Goal: Task Accomplishment & Management: Use online tool/utility

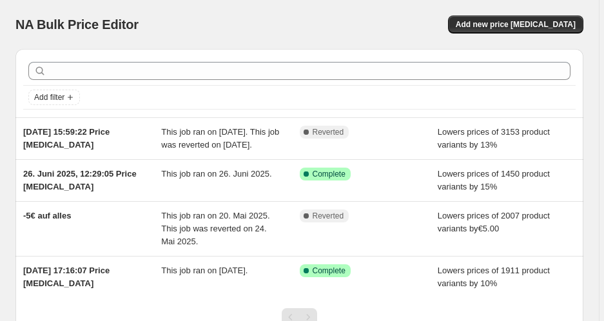
click at [520, 34] on div "NA Bulk Price Editor. This page is ready NA Bulk Price Editor Add new price [ME…" at bounding box center [299, 24] width 568 height 49
click at [522, 29] on span "Add new price [MEDICAL_DATA]" at bounding box center [516, 24] width 120 height 10
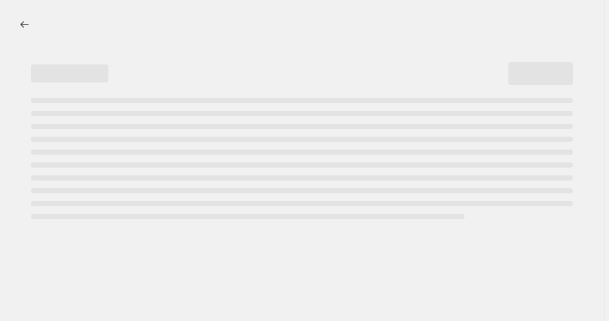
select select "percentage"
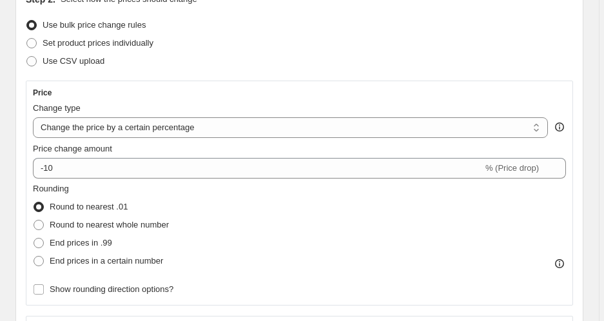
scroll to position [166, 0]
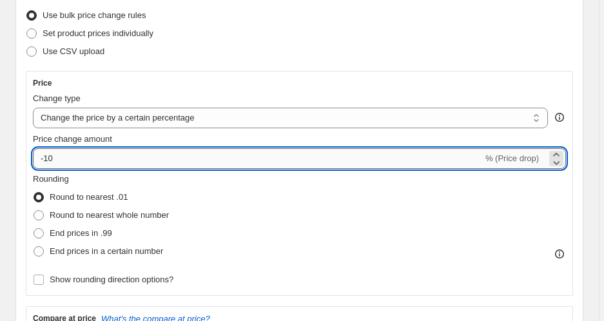
click at [155, 157] on input "-10" at bounding box center [258, 158] width 450 height 21
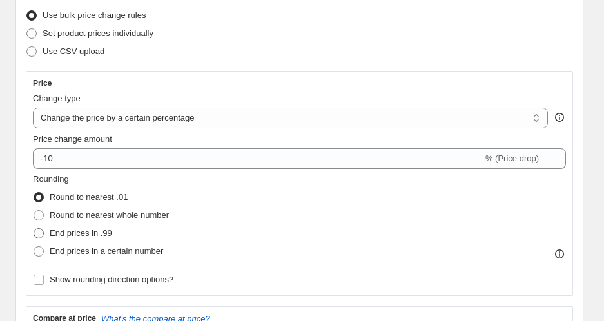
click at [102, 235] on span "End prices in .99" at bounding box center [81, 233] width 63 height 10
click at [34, 229] on input "End prices in .99" at bounding box center [34, 228] width 1 height 1
radio input "true"
click at [109, 171] on div "Price Change type Change the price to a certain amount Change the price by a ce…" at bounding box center [299, 183] width 533 height 211
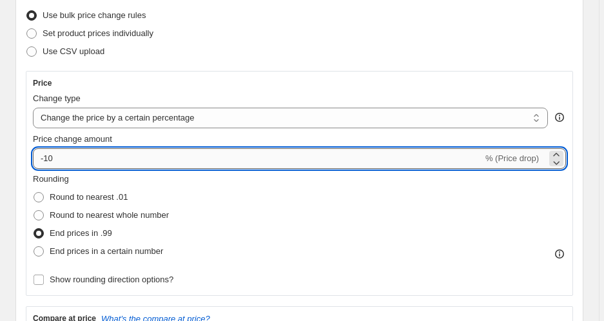
click at [109, 159] on input "-10" at bounding box center [258, 158] width 450 height 21
click at [45, 157] on input "Price change amount" at bounding box center [281, 158] width 496 height 21
type input "-19"
click at [136, 74] on div "Price Change type Change the price to a certain amount Change the price by a ce…" at bounding box center [299, 183] width 547 height 225
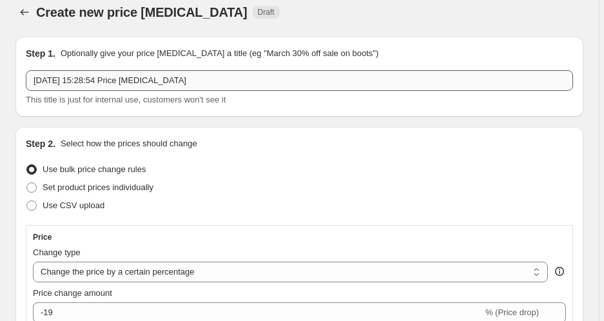
scroll to position [259, 0]
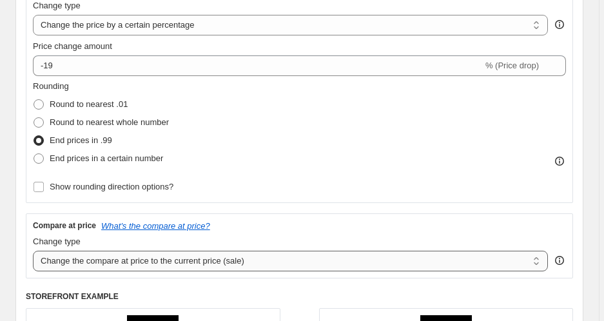
select select "no_change"
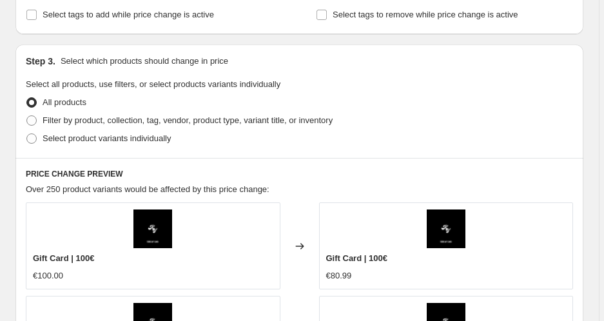
scroll to position [687, 0]
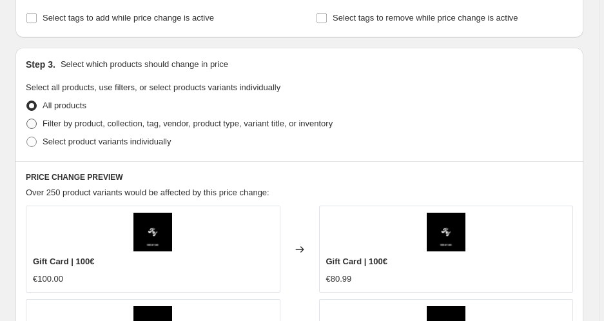
click at [86, 123] on span "Filter by product, collection, tag, vendor, product type, variant title, or inv…" at bounding box center [188, 124] width 290 height 10
click at [27, 119] on input "Filter by product, collection, tag, vendor, product type, variant title, or inv…" at bounding box center [26, 119] width 1 height 1
radio input "true"
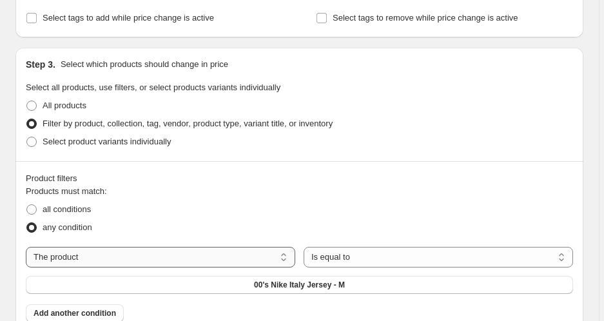
select select "collection"
click at [303, 288] on span "Brasil Tracksuit" at bounding box center [299, 285] width 57 height 10
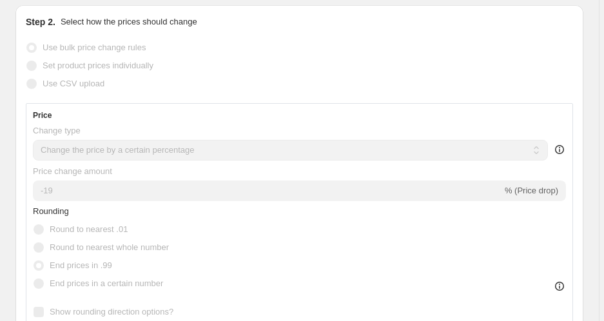
scroll to position [166, 0]
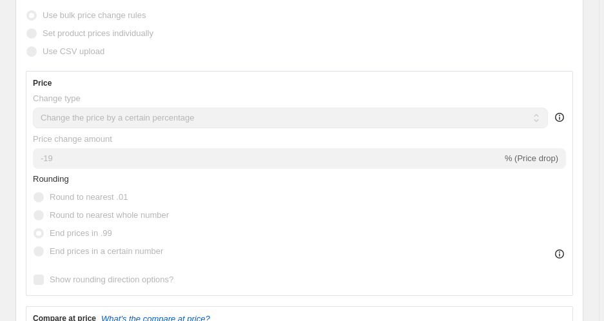
click at [179, 159] on input "-19" at bounding box center [267, 158] width 469 height 21
click at [107, 159] on input "-19" at bounding box center [267, 158] width 469 height 21
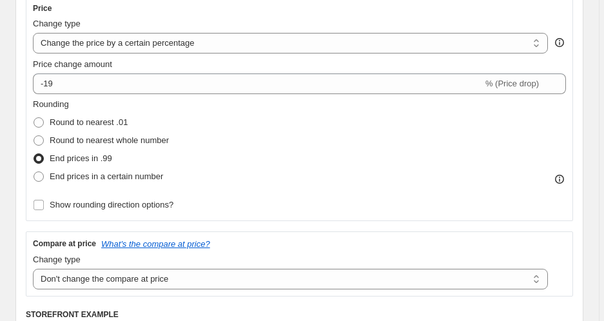
scroll to position [239, 0]
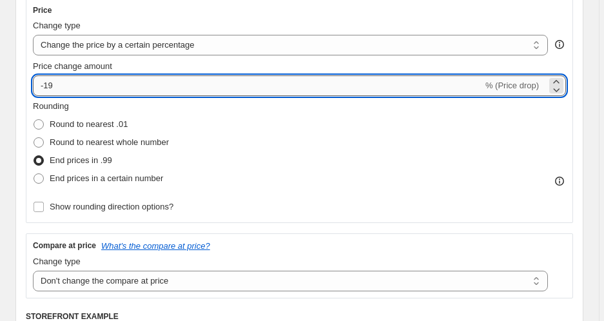
click at [86, 88] on input "-19" at bounding box center [258, 85] width 450 height 21
click at [86, 86] on input "-19" at bounding box center [258, 85] width 450 height 21
click at [71, 89] on input "-19" at bounding box center [258, 85] width 450 height 21
click at [559, 80] on icon at bounding box center [556, 81] width 13 height 13
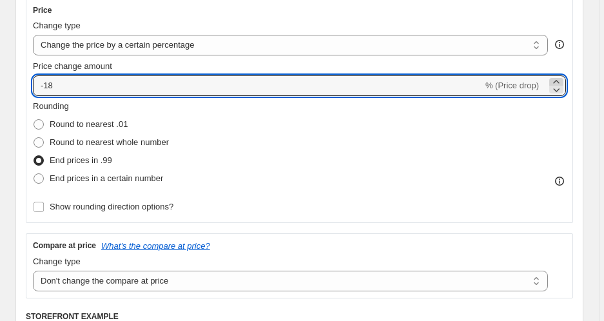
click at [559, 80] on icon at bounding box center [556, 81] width 13 height 13
click at [560, 93] on icon at bounding box center [556, 89] width 13 height 13
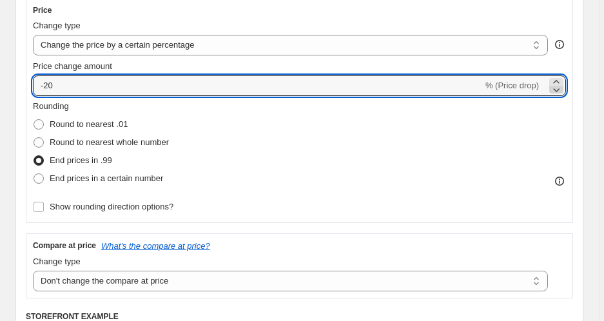
type input "-21"
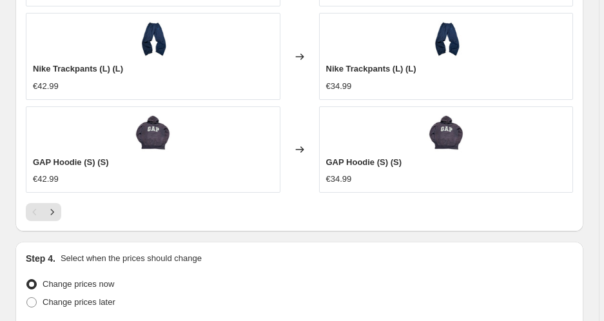
scroll to position [1459, 0]
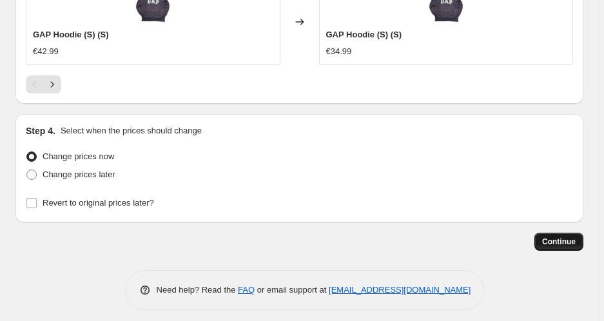
click at [557, 236] on button "Continue" at bounding box center [559, 242] width 49 height 18
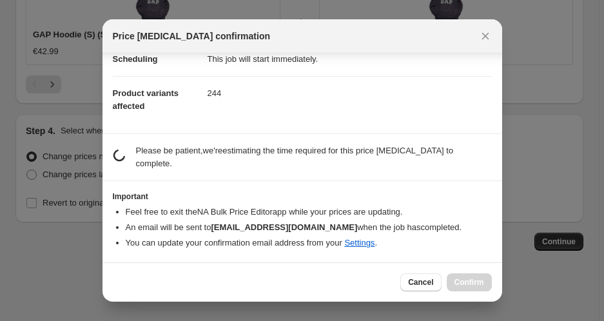
scroll to position [115, 0]
click at [484, 34] on icon "Close" at bounding box center [485, 36] width 13 height 13
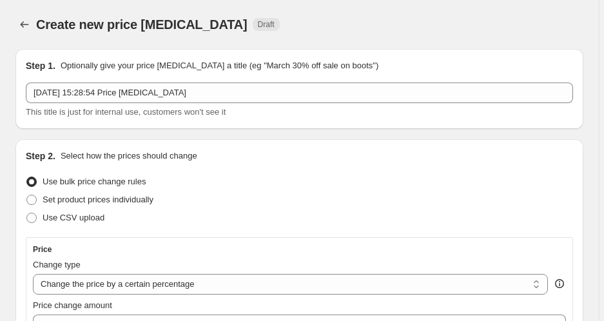
scroll to position [1459, 0]
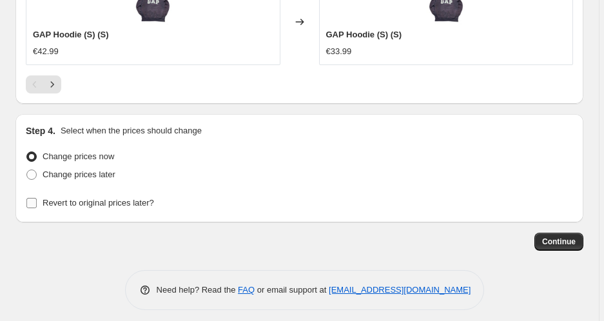
click at [76, 202] on span "Revert to original prices later?" at bounding box center [99, 203] width 112 height 10
click at [37, 202] on input "Revert to original prices later?" at bounding box center [31, 203] width 10 height 10
checkbox input "true"
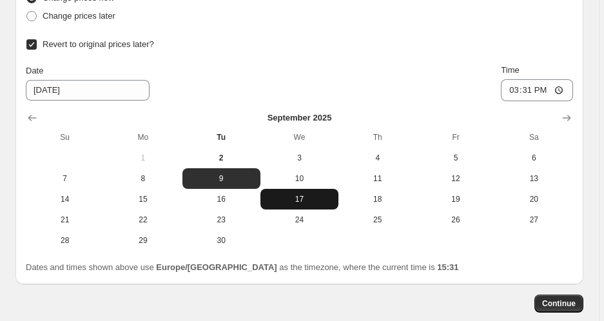
scroll to position [1618, 0]
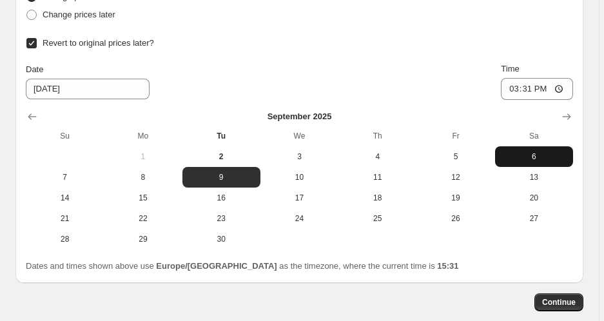
click at [533, 155] on span "6" at bounding box center [534, 157] width 68 height 10
type input "[DATE]"
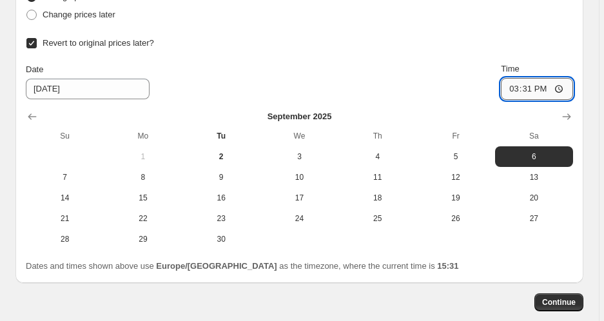
click at [547, 93] on input "15:31" at bounding box center [537, 89] width 72 height 22
type input "23:59"
click at [555, 296] on button "Continue" at bounding box center [559, 302] width 49 height 18
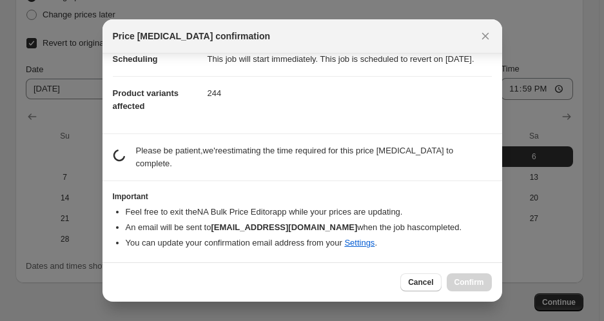
scroll to position [128, 0]
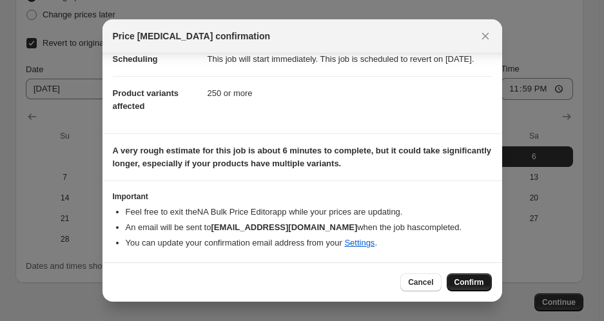
click at [481, 279] on span "Confirm" at bounding box center [470, 282] width 30 height 10
